Goal: Transaction & Acquisition: Purchase product/service

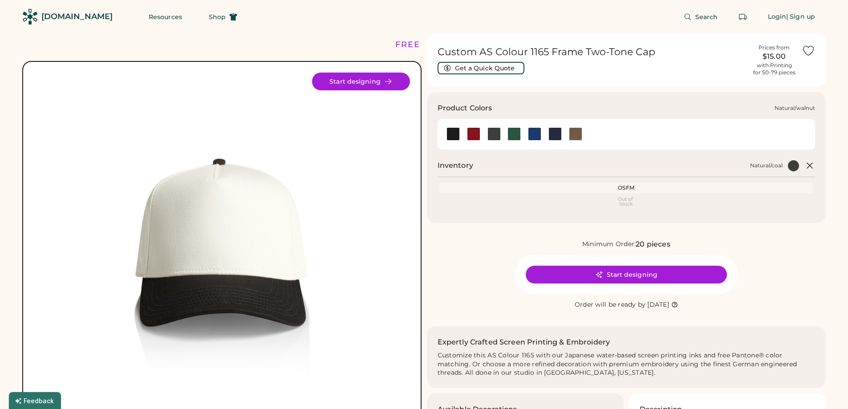
click at [578, 134] on div at bounding box center [575, 133] width 13 height 13
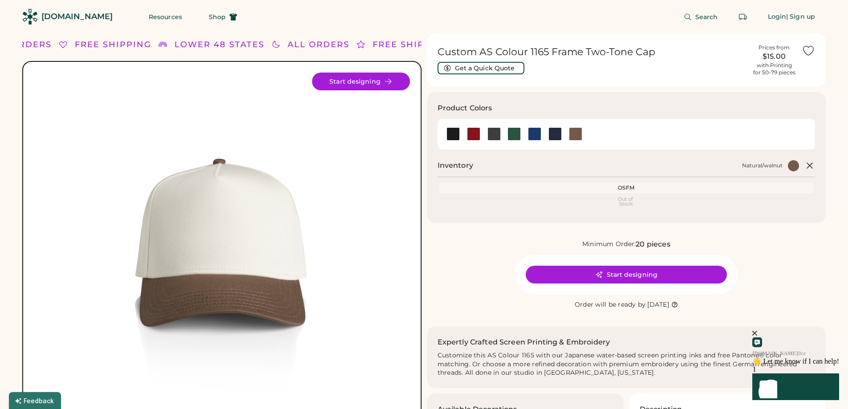
click at [630, 203] on div "Out of Stock" at bounding box center [626, 202] width 371 height 10
click at [643, 275] on button "Start designing" at bounding box center [626, 275] width 201 height 18
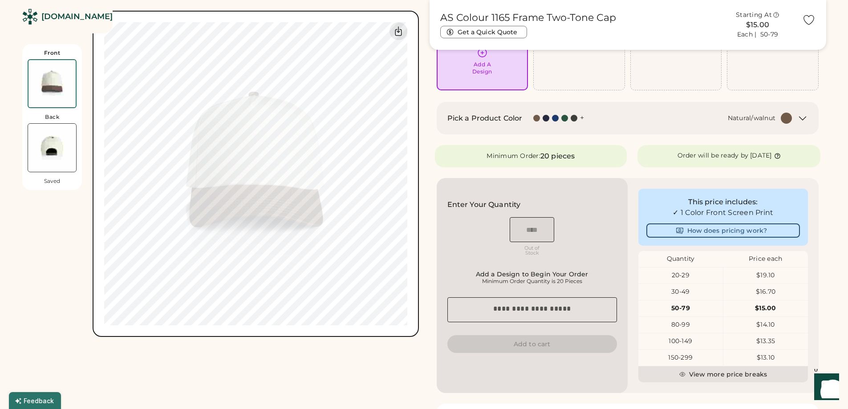
scroll to position [89, 0]
